Goal: Task Accomplishment & Management: Complete application form

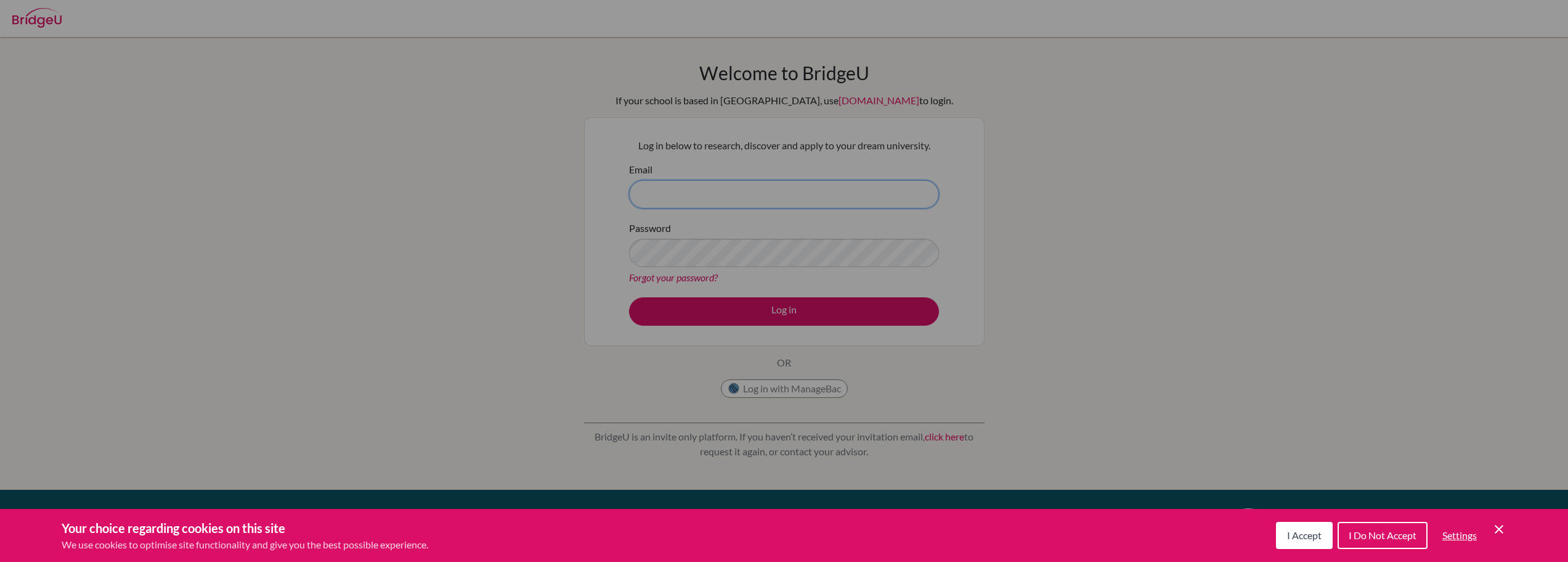
type input "[EMAIL_ADDRESS][DOMAIN_NAME]"
click at [719, 324] on div "Cookie Preferences" at bounding box center [784, 281] width 1568 height 562
click at [718, 317] on div "Cookie Preferences" at bounding box center [784, 281] width 1568 height 562
click at [1293, 533] on span "I Accept" at bounding box center [1304, 534] width 34 height 11
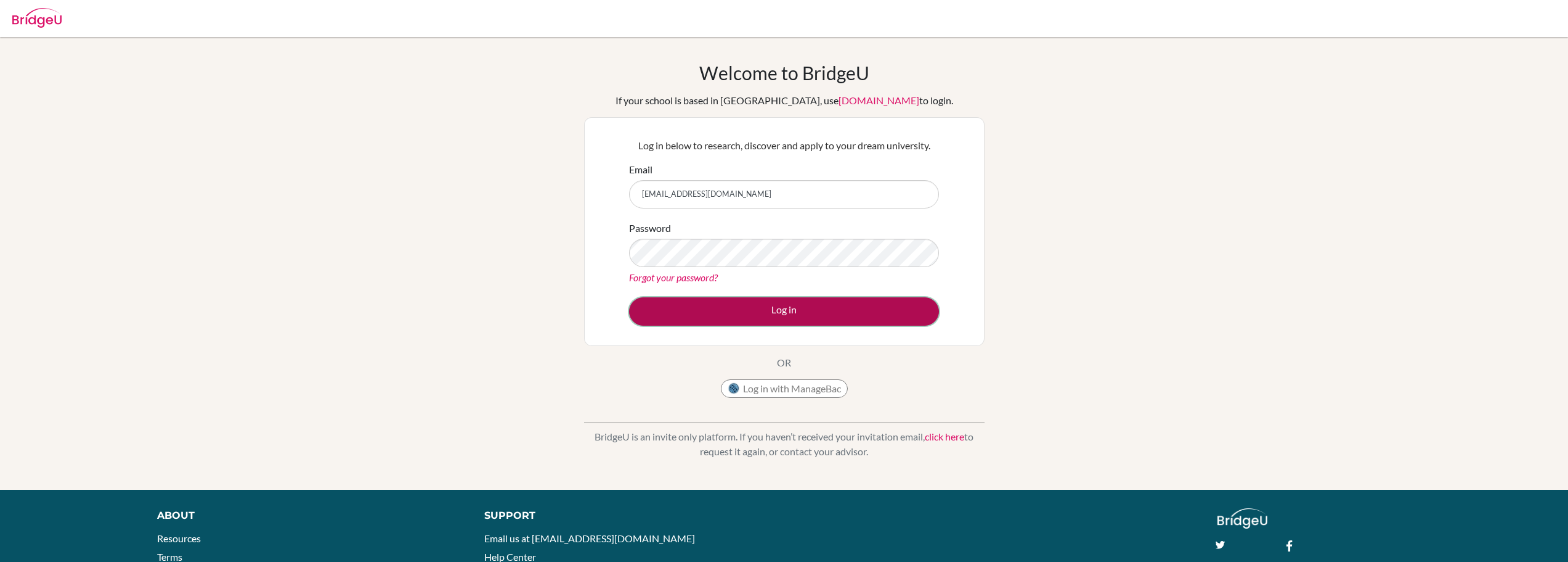
click at [742, 317] on button "Log in" at bounding box center [784, 311] width 310 height 28
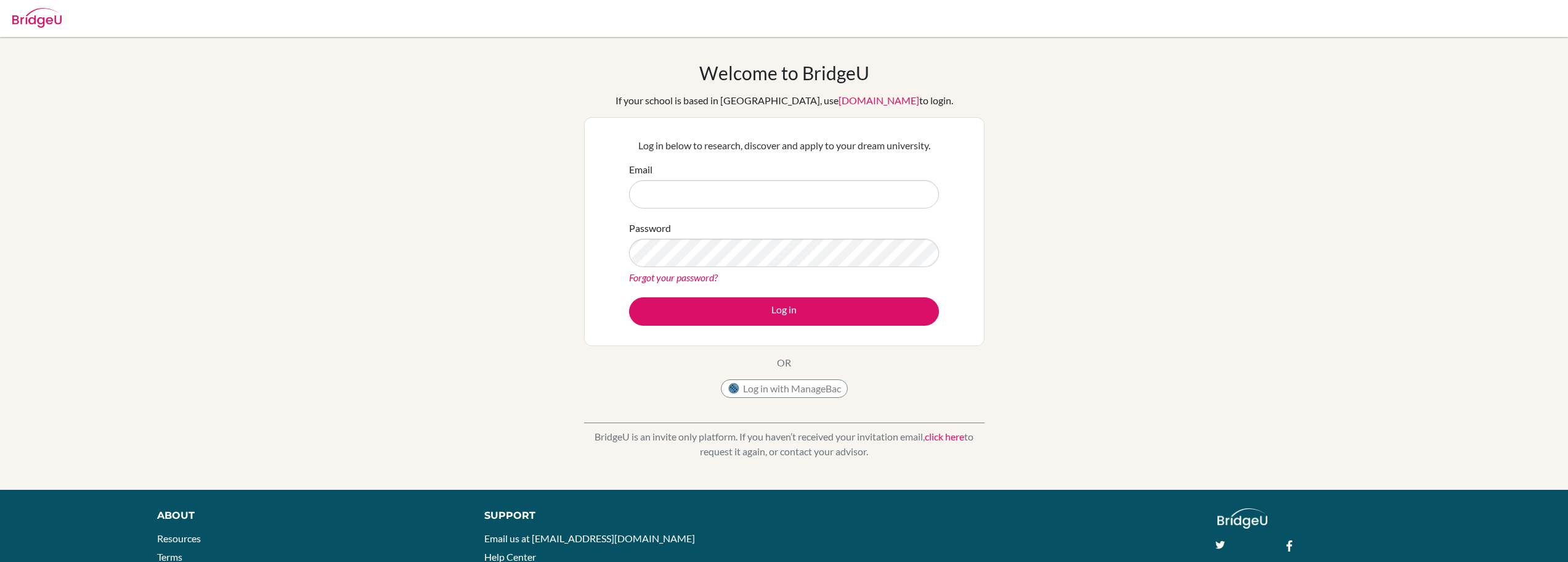
type input "[EMAIL_ADDRESS][DOMAIN_NAME]"
click at [471, 321] on div "Welcome to BridgeU If your school is based in China, use app.bridge-u.com.cn to…" at bounding box center [784, 264] width 1568 height 403
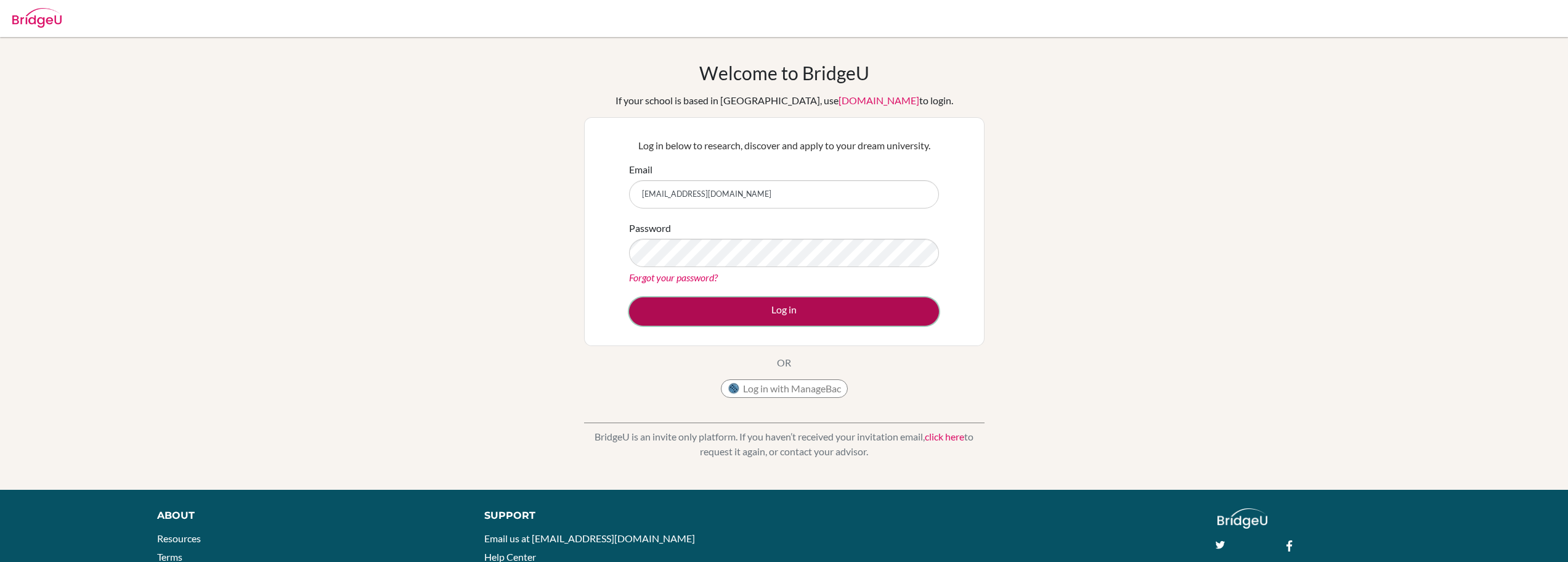
click at [732, 309] on button "Log in" at bounding box center [784, 311] width 310 height 28
